Goal: Information Seeking & Learning: Check status

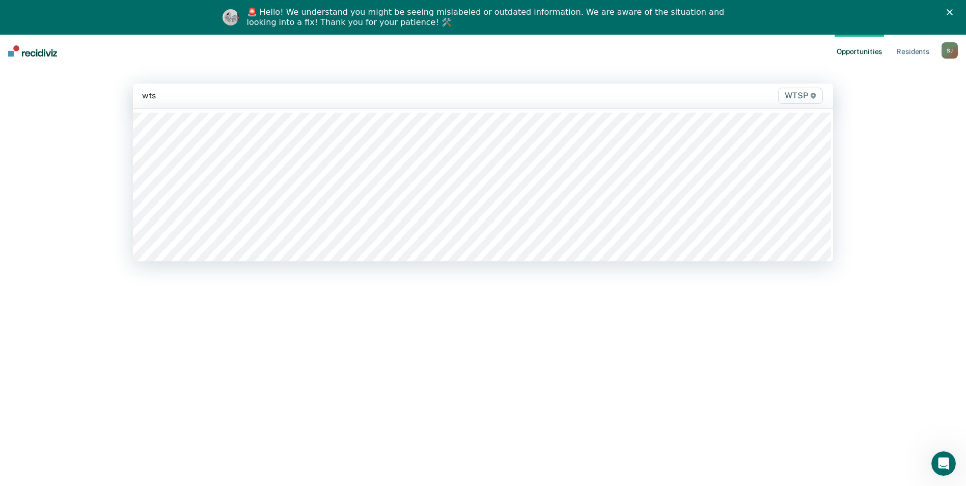
type input "wtsp"
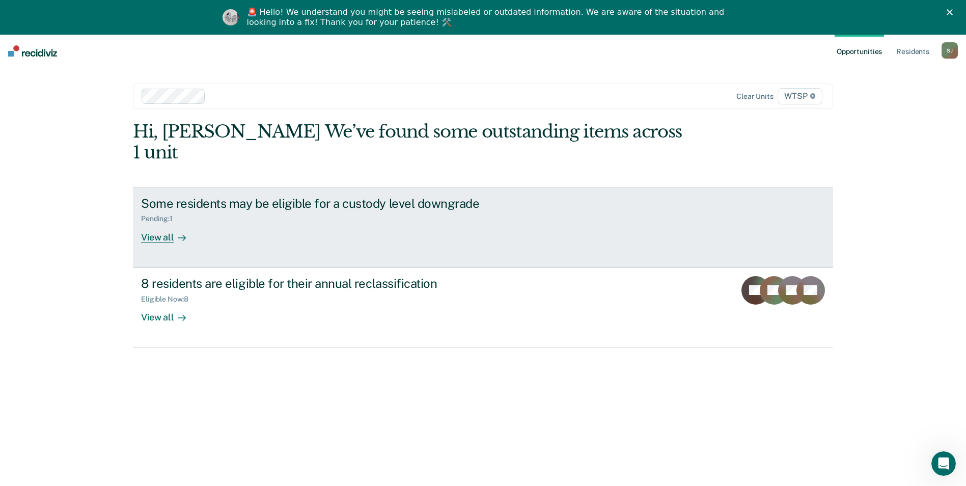
click at [162, 223] on div "View all" at bounding box center [169, 233] width 57 height 20
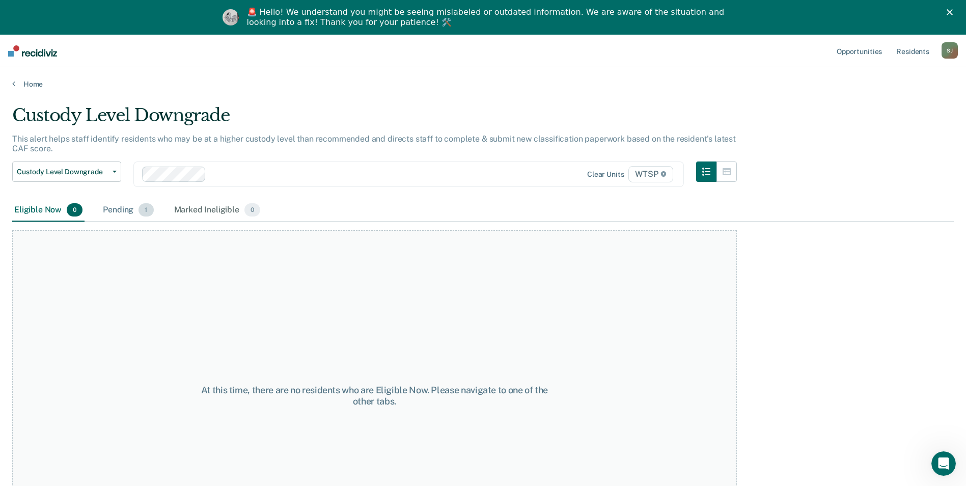
click at [120, 208] on div "Pending 1" at bounding box center [128, 210] width 54 height 22
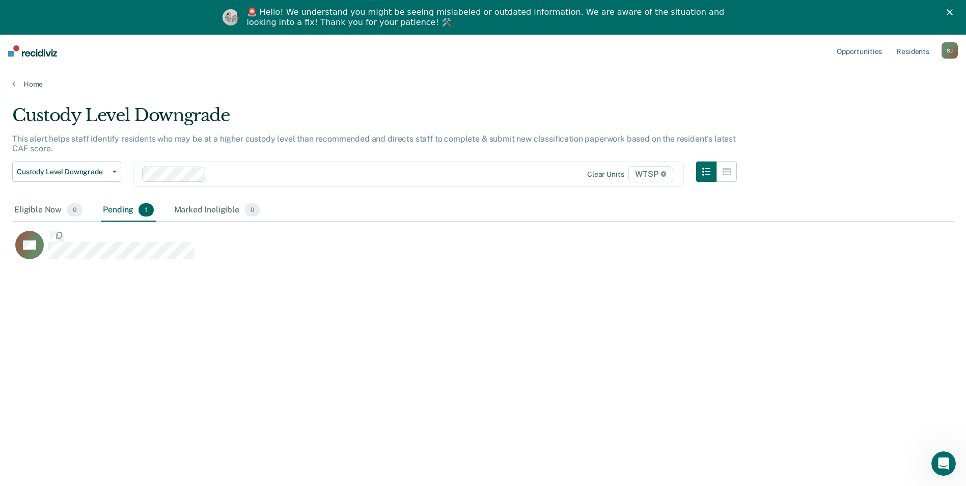
scroll to position [332, 934]
click at [13, 80] on icon at bounding box center [13, 83] width 3 height 8
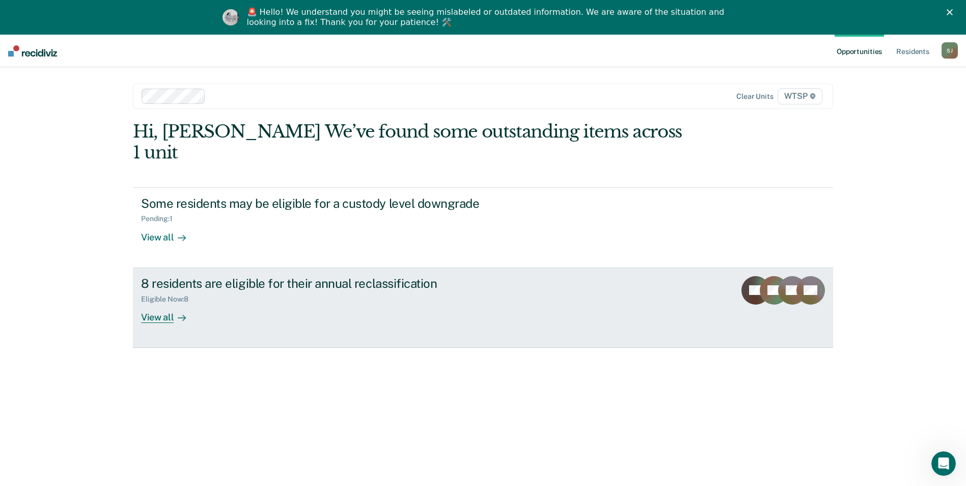
click at [154, 303] on div "View all" at bounding box center [169, 313] width 57 height 20
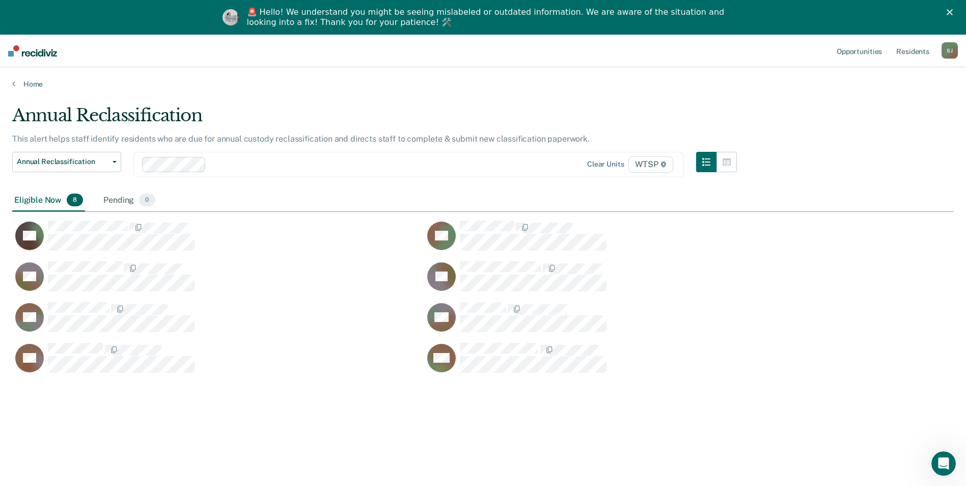
scroll to position [332, 934]
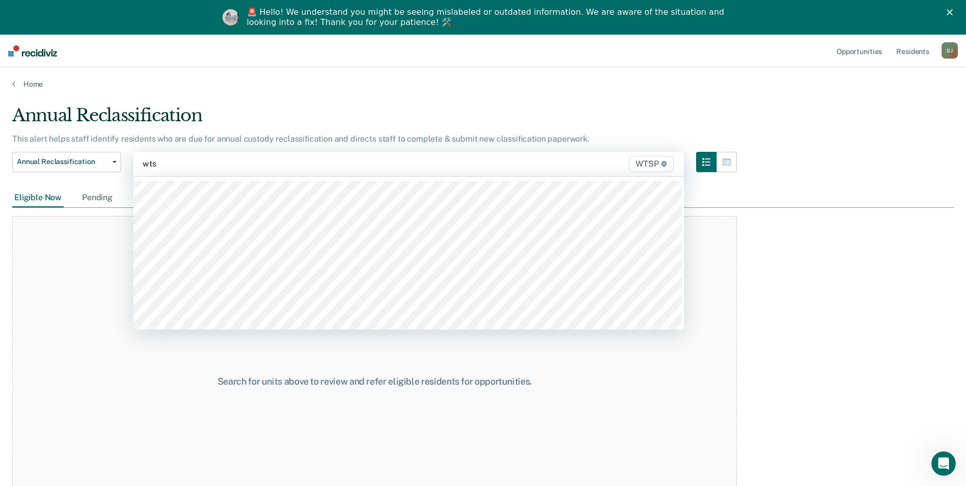
type input "wtsp"
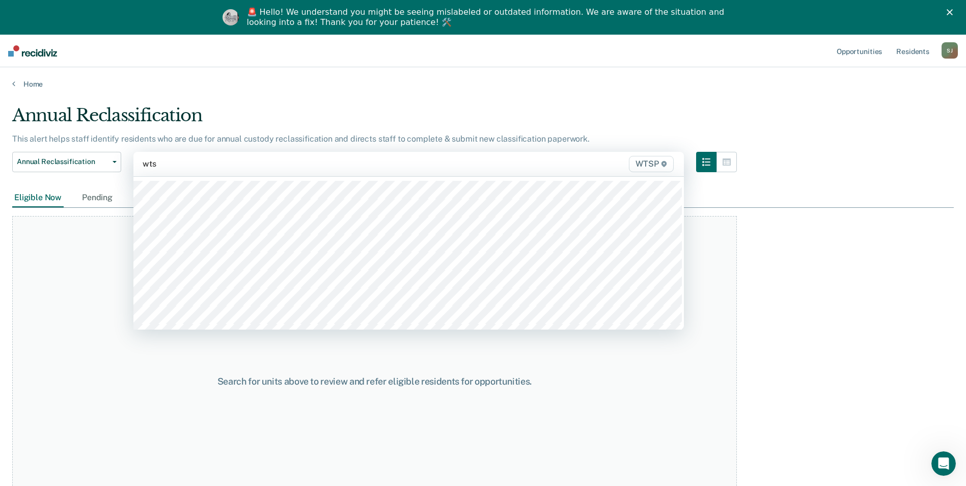
type input "wtsp"
click at [194, 161] on div at bounding box center [329, 164] width 372 height 12
type input "wtsp"
type input "WTSP"
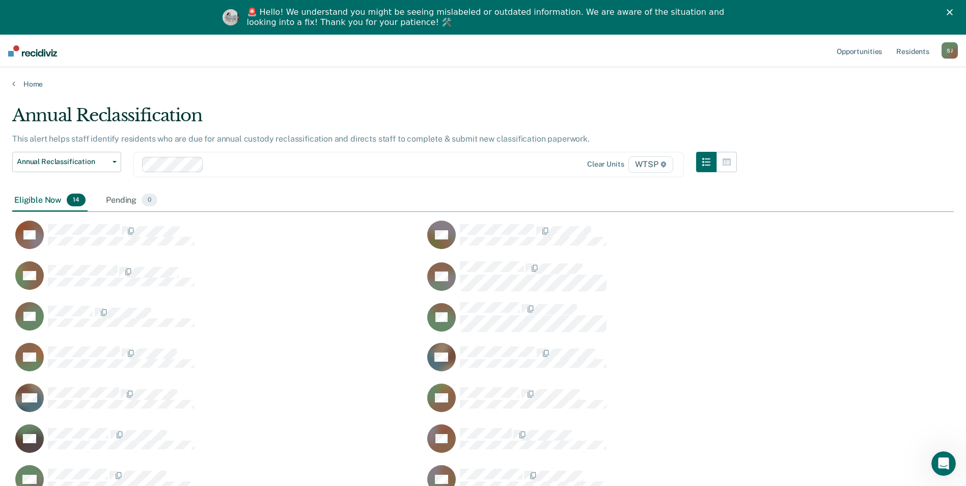
scroll to position [35, 0]
